Goal: Information Seeking & Learning: Compare options

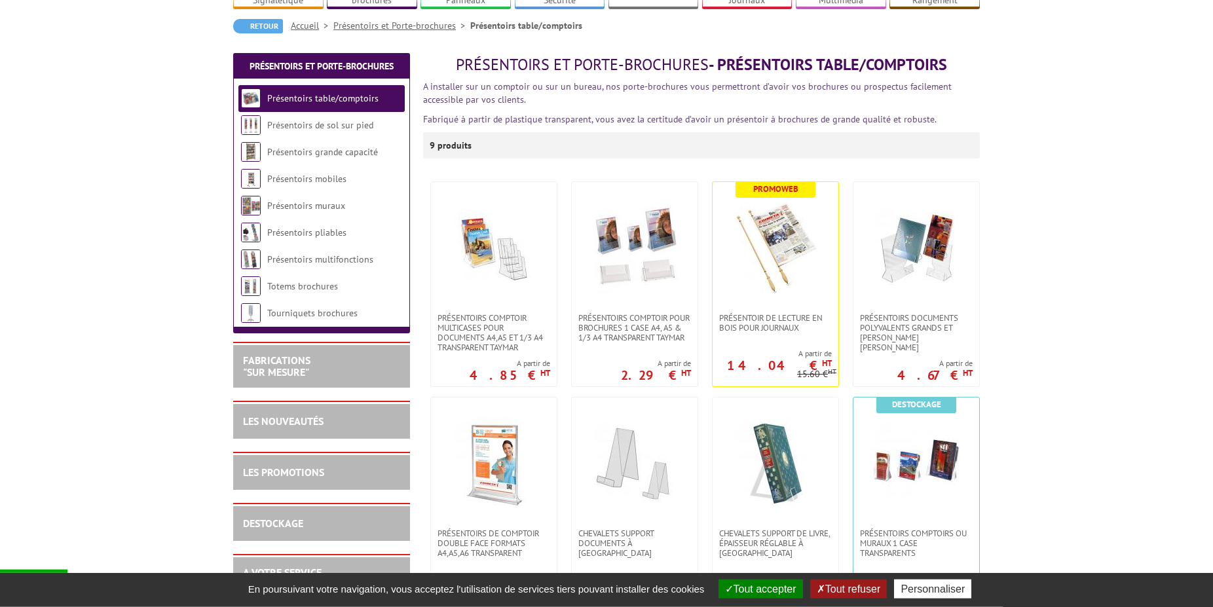
scroll to position [134, 0]
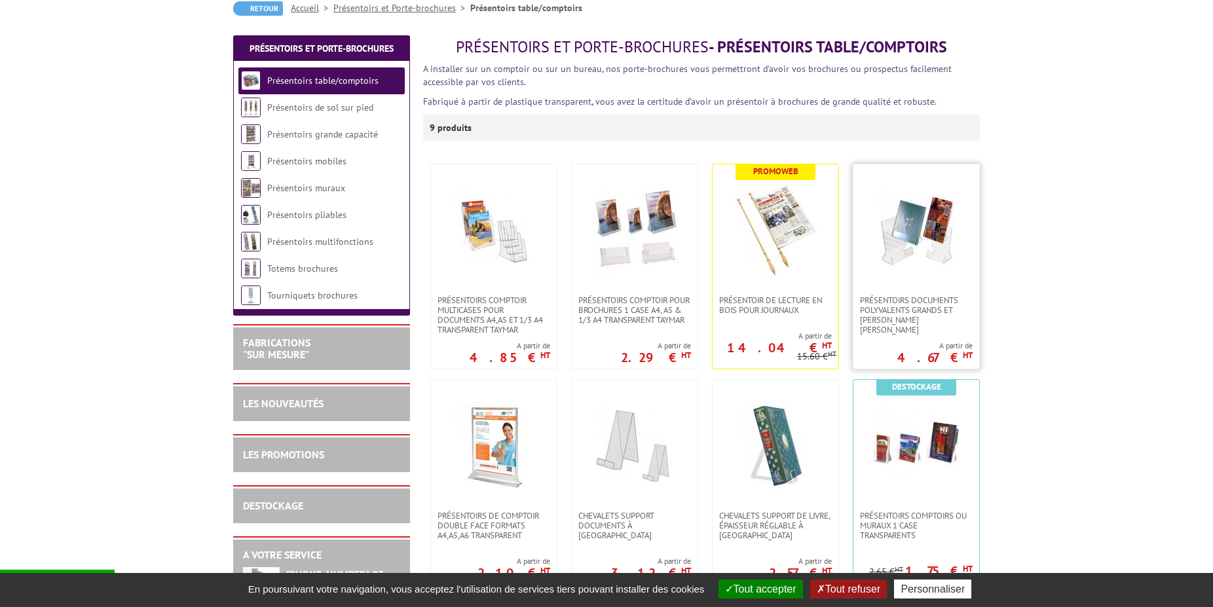
click at [911, 247] on img at bounding box center [916, 230] width 92 height 92
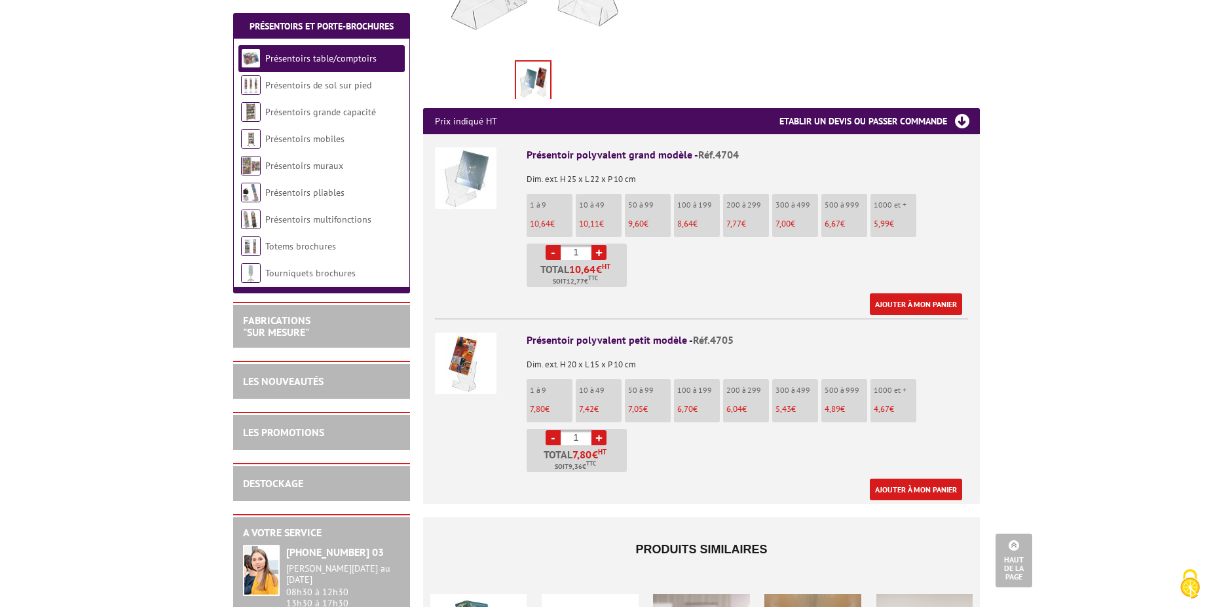
scroll to position [134, 0]
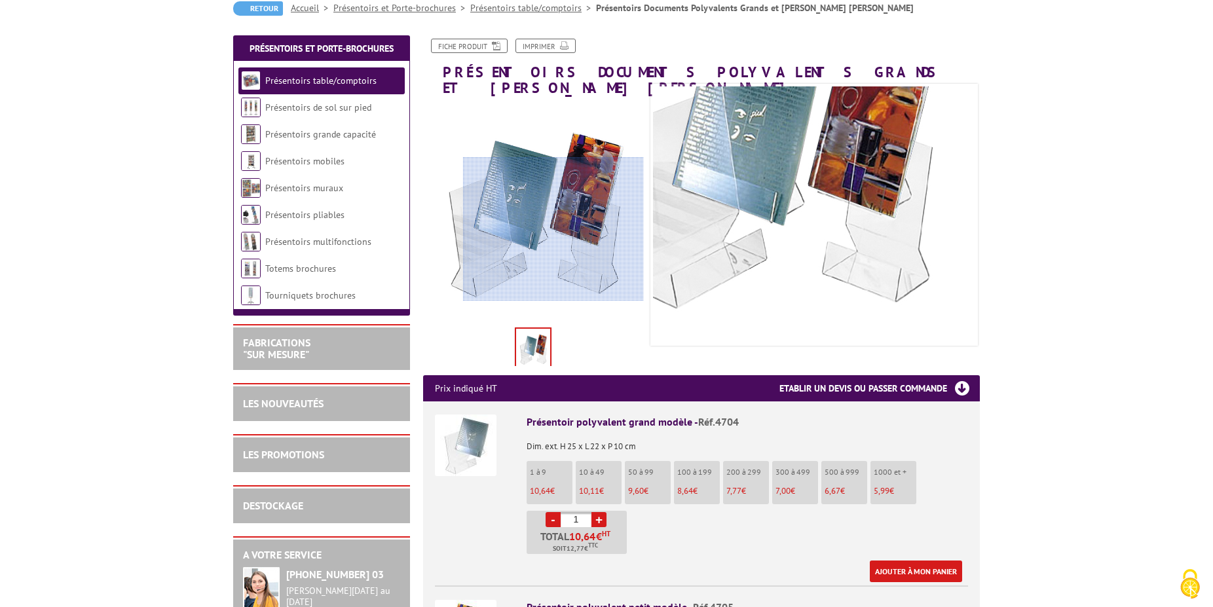
click at [596, 229] on div at bounding box center [553, 229] width 181 height 144
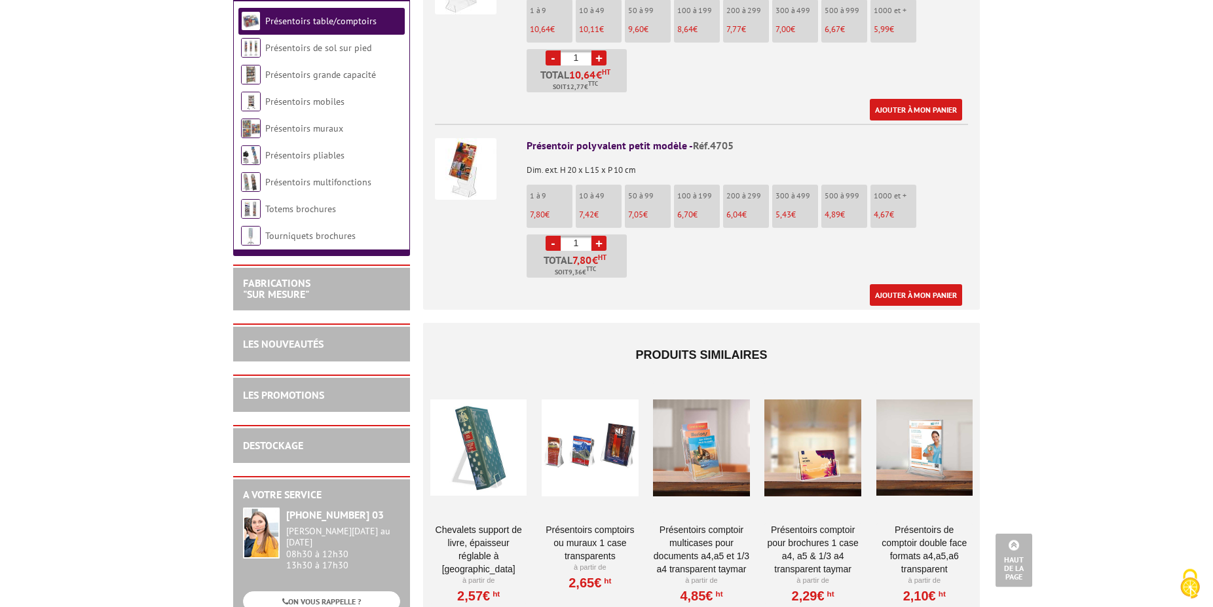
scroll to position [668, 0]
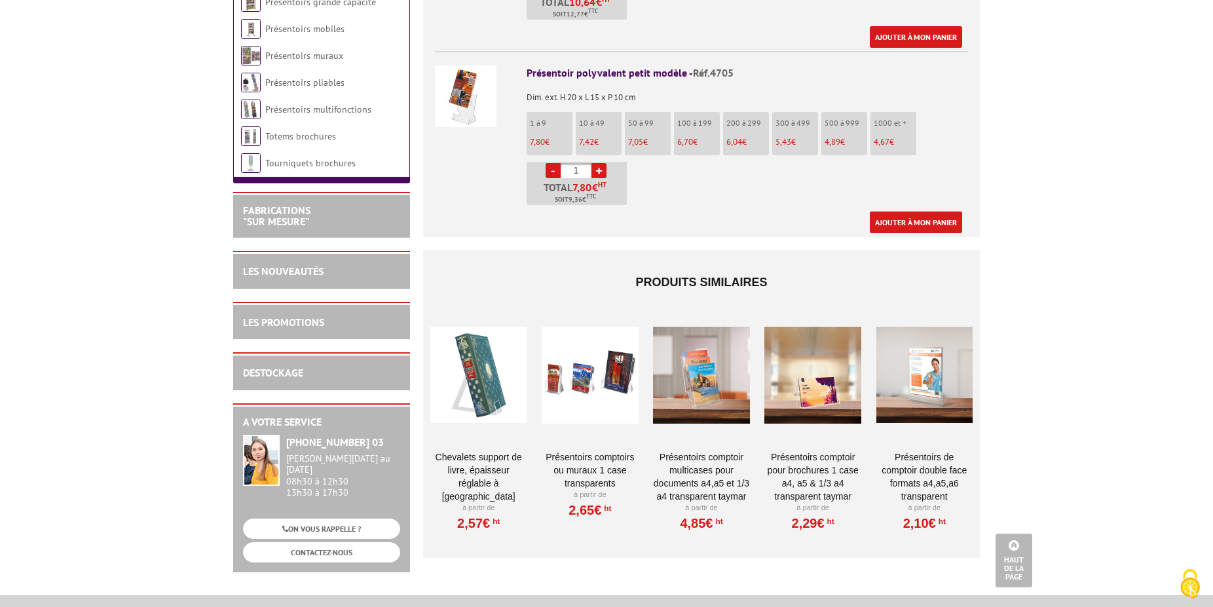
click at [921, 381] on div at bounding box center [924, 375] width 96 height 131
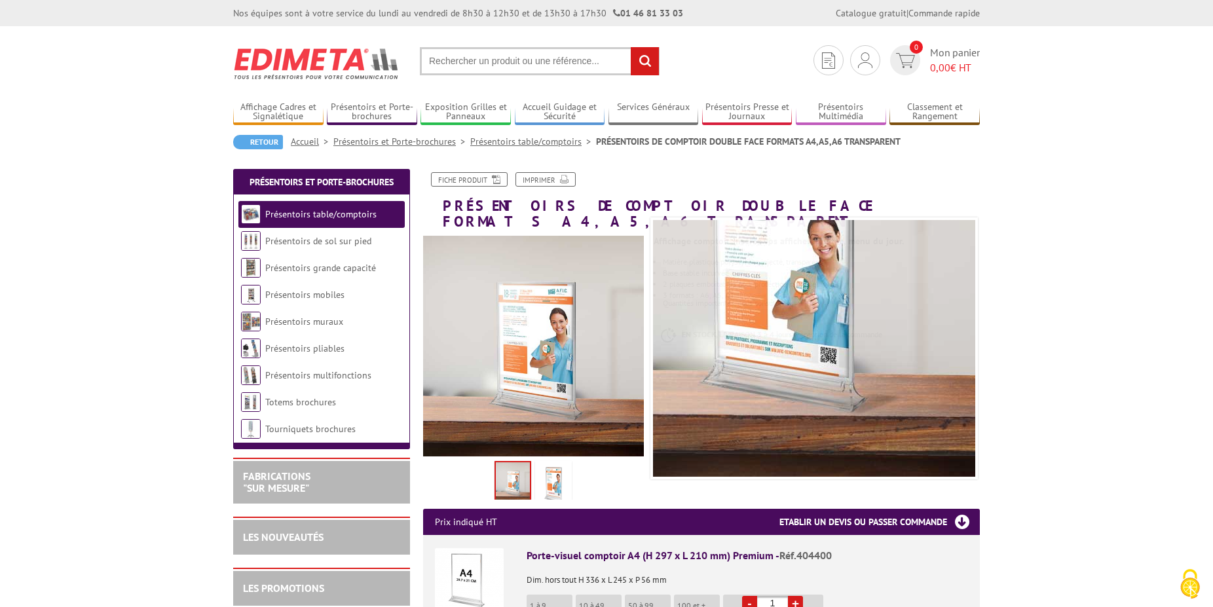
scroll to position [267, 0]
